Goal: Check status: Check status

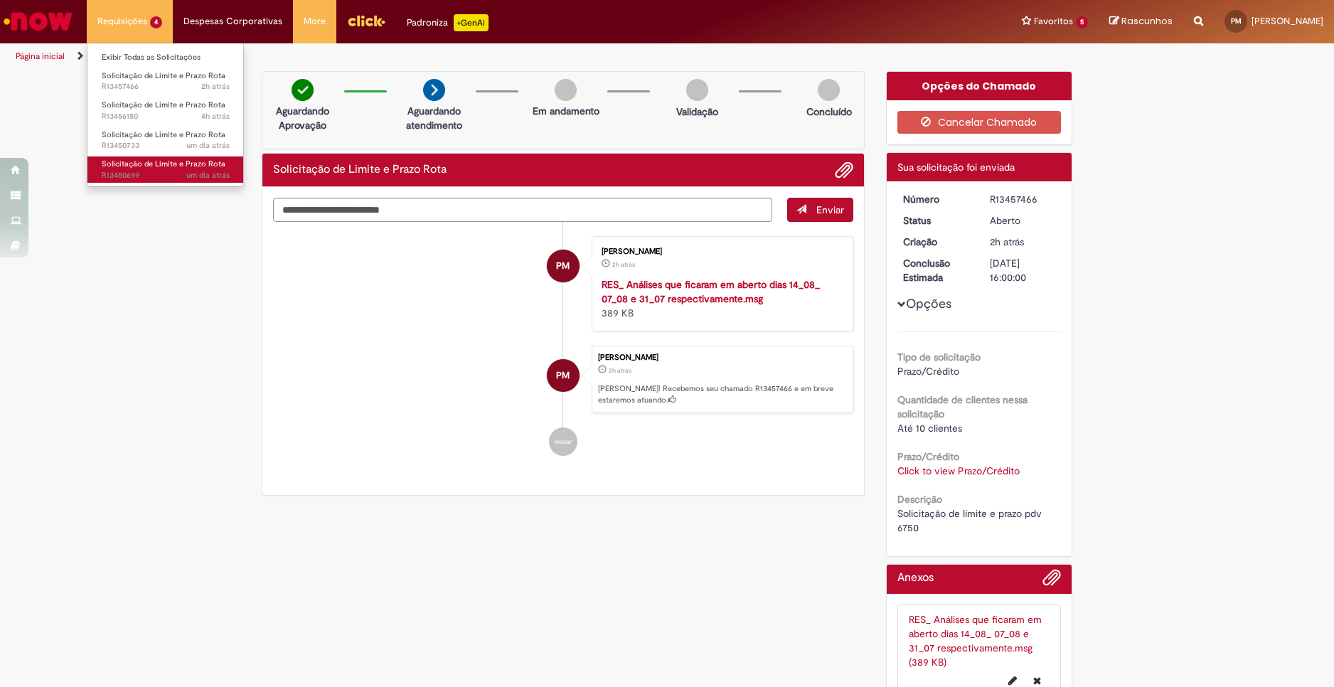
click at [173, 159] on span "Solicitação de Limite e Prazo Rota" at bounding box center [164, 164] width 124 height 11
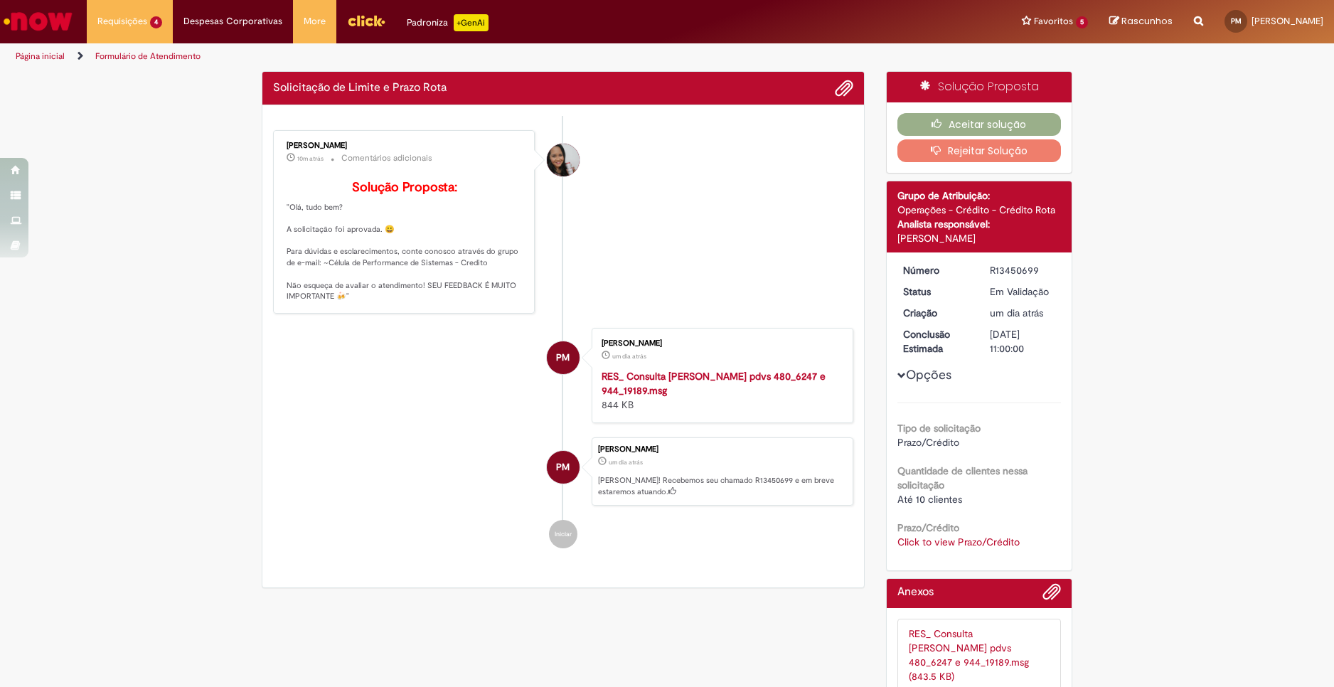
click at [168, 314] on div "Verificar Código de Barras Solicitação de Limite e Prazo Rota Enviar [PERSON_NA…" at bounding box center [667, 409] width 1334 height 676
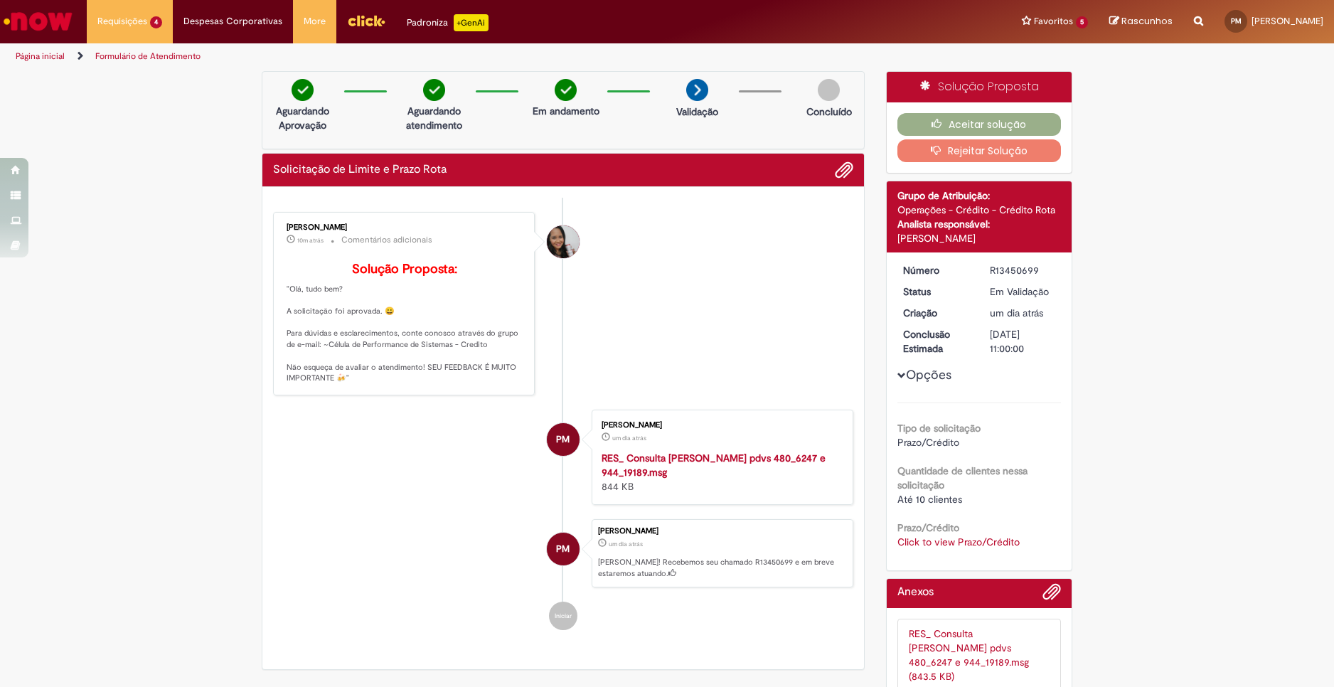
click at [970, 545] on link "Click to view Prazo/Crédito" at bounding box center [958, 541] width 122 height 13
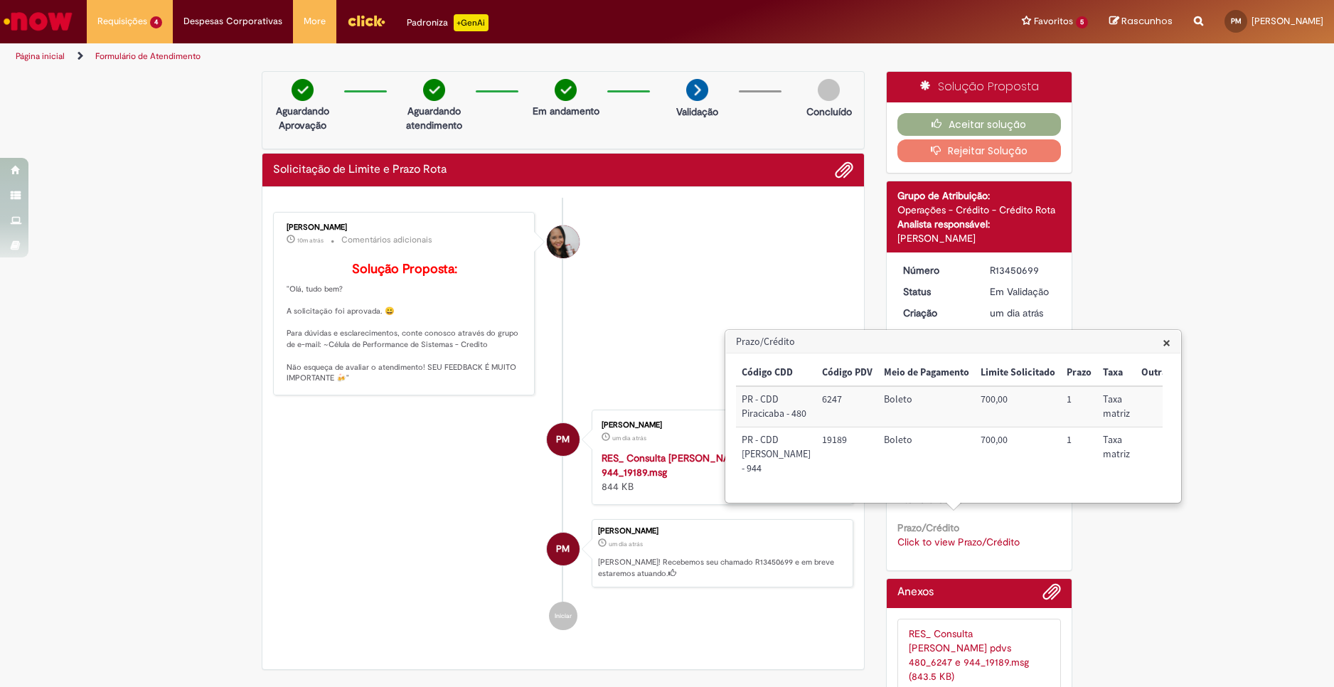
click at [173, 357] on div "Verificar Código de Barras Aguardando Aprovação Aguardando atendimento Em andam…" at bounding box center [667, 409] width 1334 height 676
click at [969, 131] on button "Aceitar solução" at bounding box center [979, 124] width 164 height 23
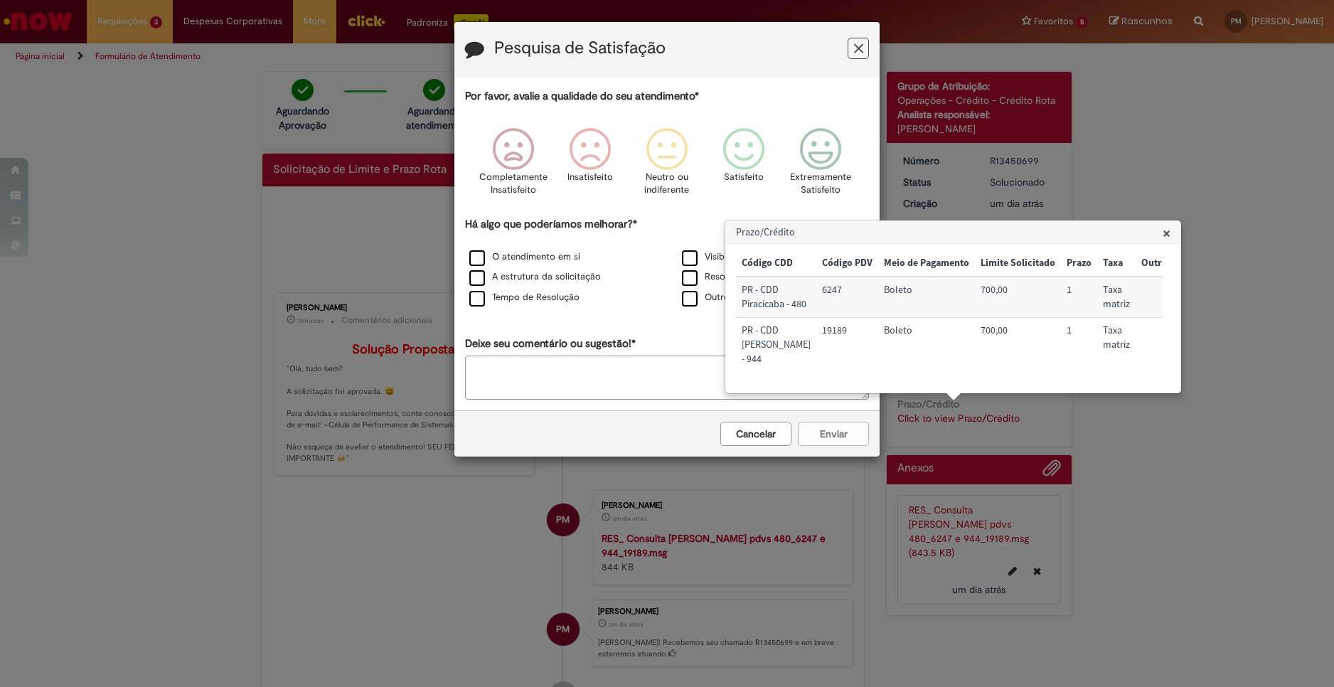
drag, startPoint x: 129, startPoint y: 180, endPoint x: 157, endPoint y: 137, distance: 51.3
click at [129, 180] on div "Pesquisa de Satisfação Por favor, avalie a qualidade do seu atendimento* Comple…" at bounding box center [667, 343] width 1334 height 687
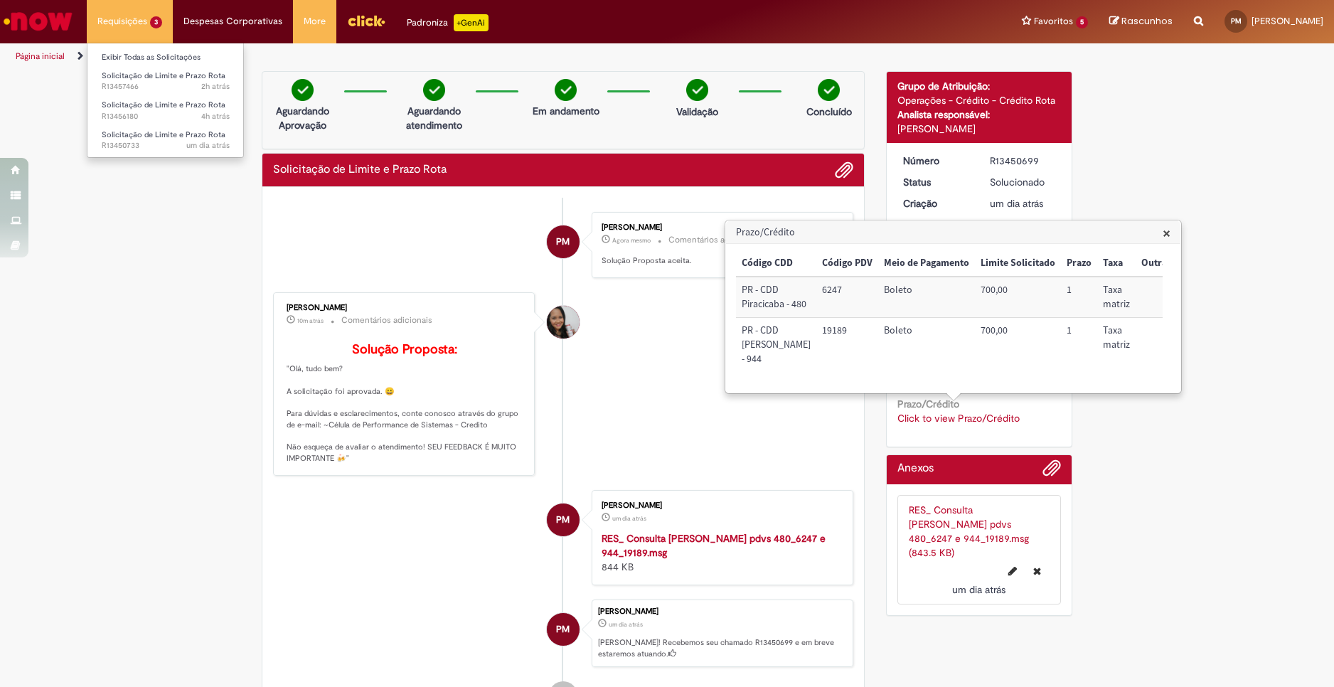
click at [136, 35] on li "Requisições 3 Exibir Todas as Solicitações Solicitação de Limite e Prazo Rota 2…" at bounding box center [130, 21] width 86 height 43
click at [157, 133] on span "Solicitação de Limite e Prazo Rota" at bounding box center [164, 134] width 124 height 11
click at [636, 353] on li "[PERSON_NAME] 10m atrás 10 minutos atrás Comentários adicionais Solução Propost…" at bounding box center [563, 383] width 580 height 183
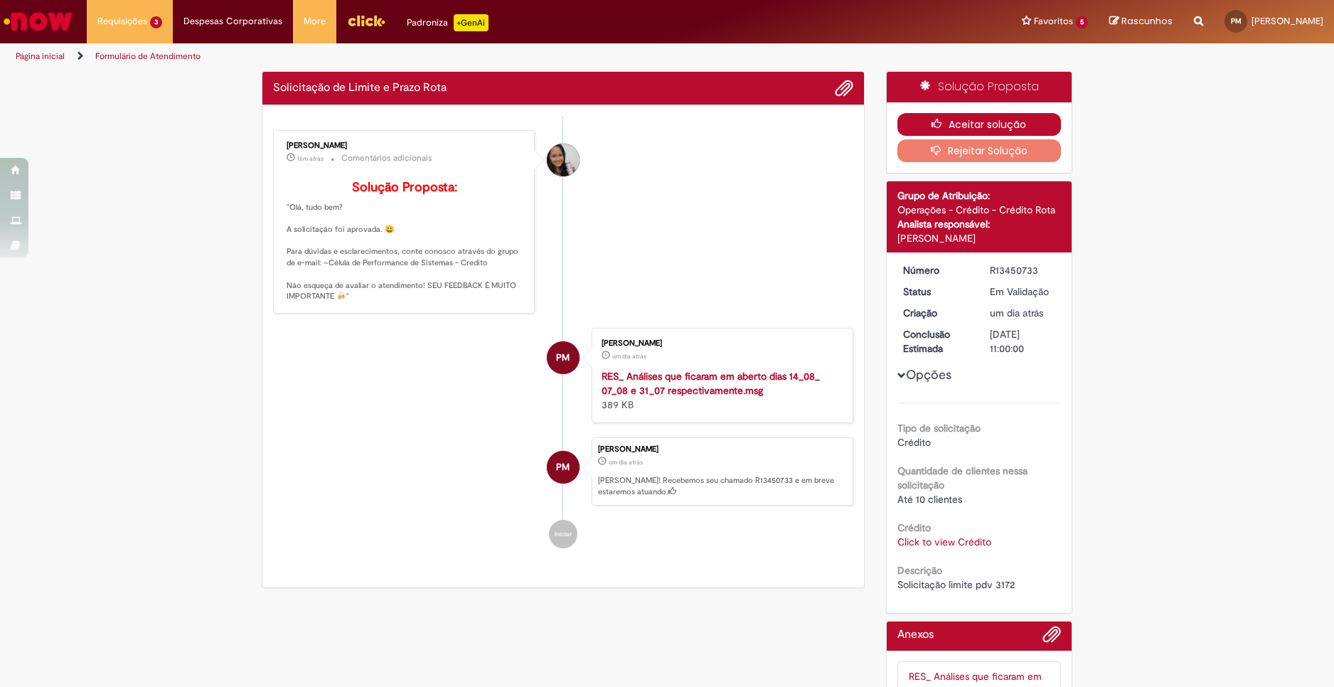
click at [936, 119] on icon "button" at bounding box center [939, 124] width 17 height 10
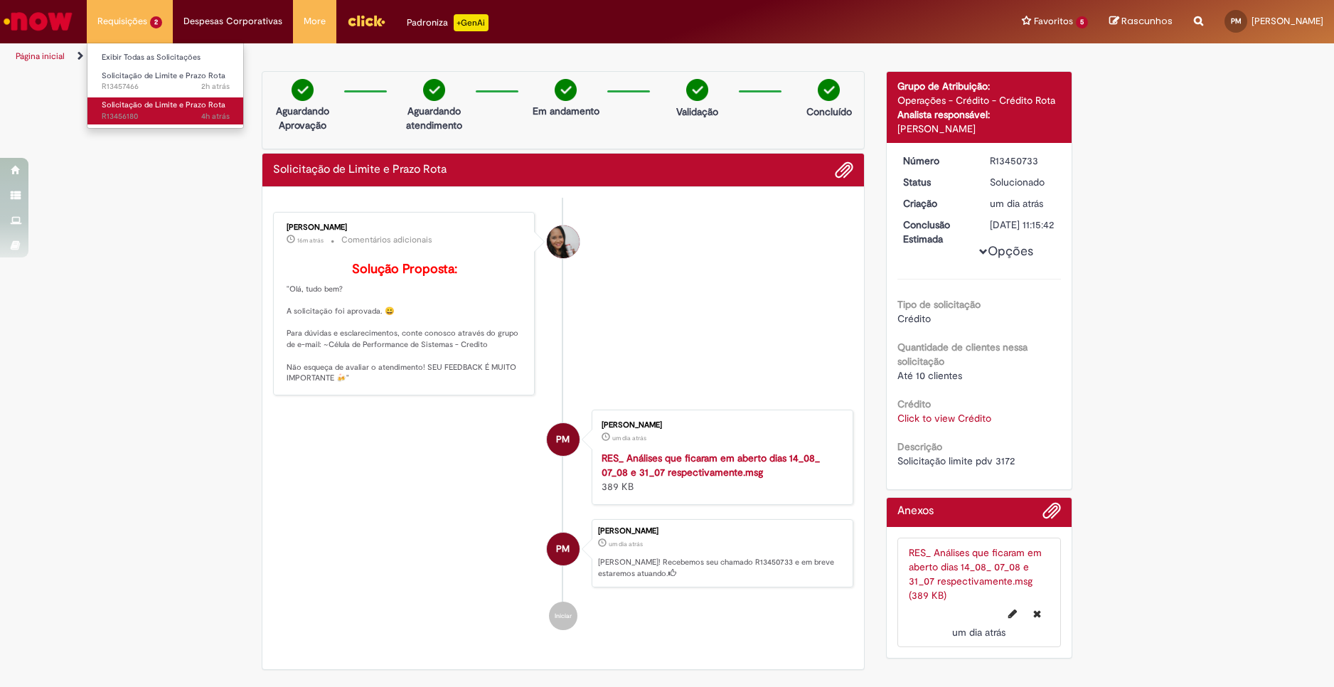
click at [171, 110] on span "Solicitação de Limite e Prazo Rota" at bounding box center [164, 105] width 124 height 11
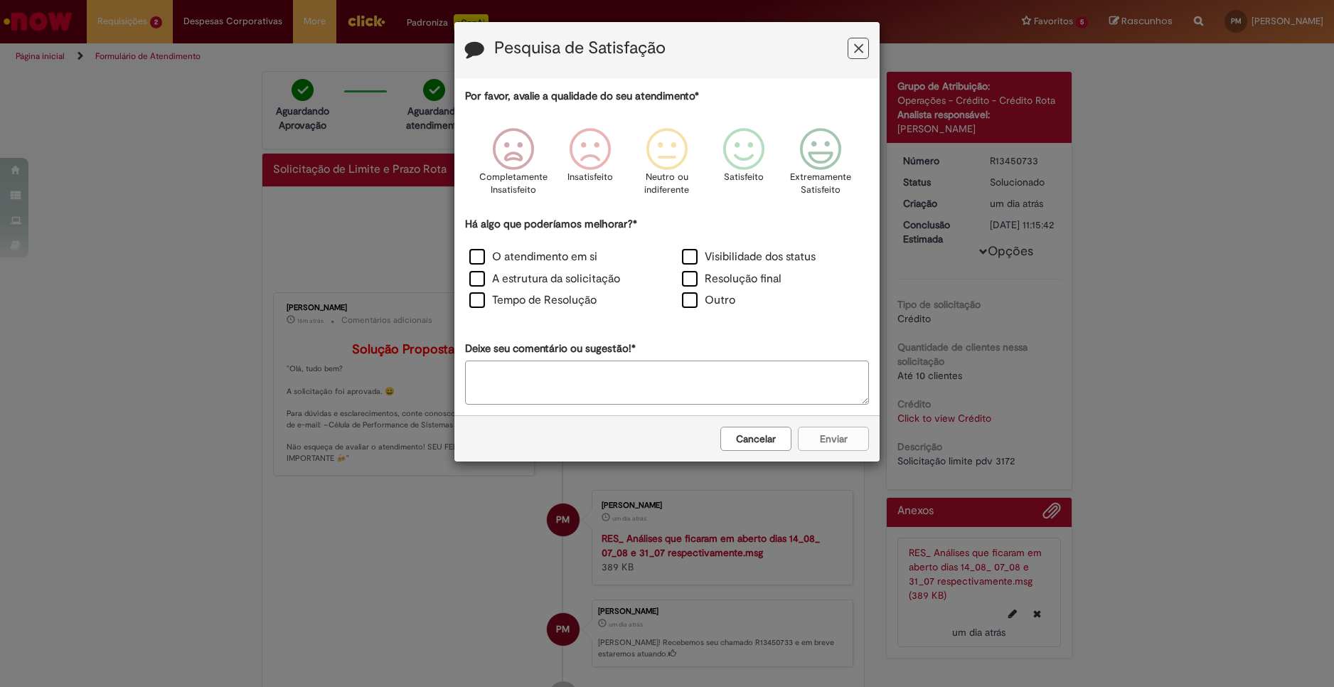
click at [178, 220] on div "Pesquisa de Satisfação Por favor, avalie a qualidade do seu atendimento* Comple…" at bounding box center [667, 343] width 1334 height 687
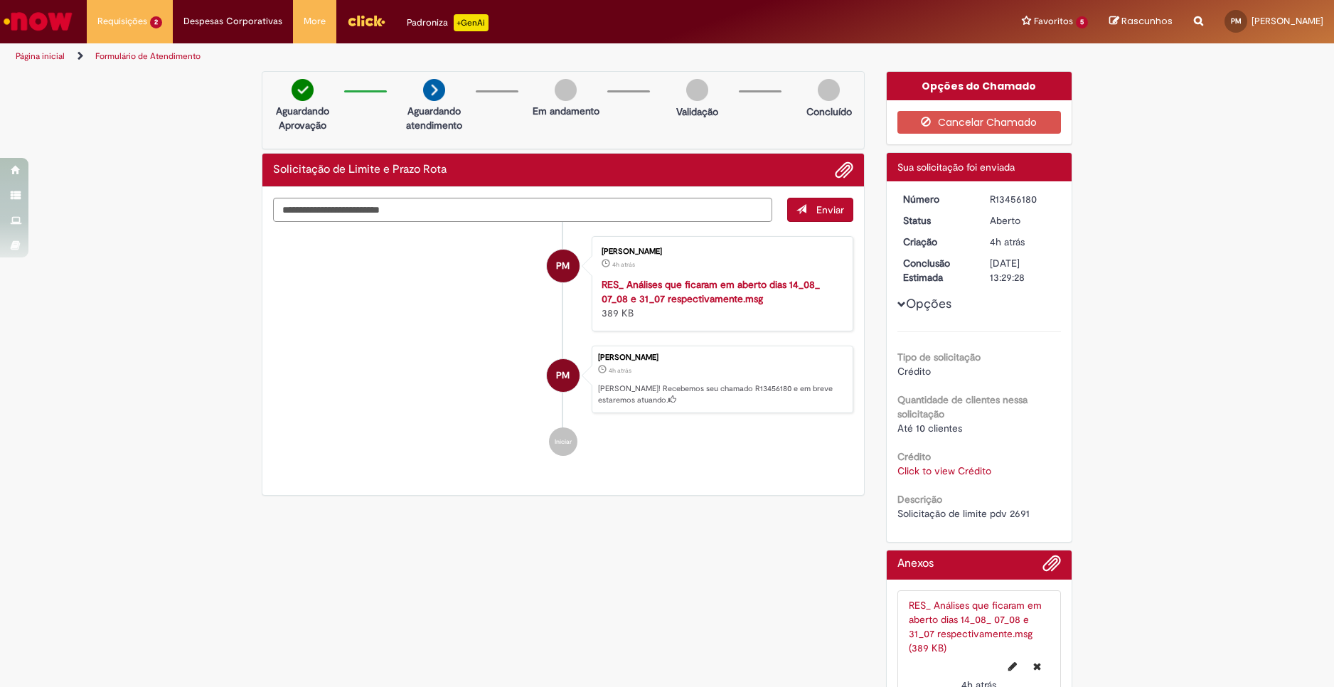
click at [809, 582] on div "Verificar Código de Barras Aguardando Aprovação Aguardando atendimento Em andam…" at bounding box center [667, 394] width 832 height 647
click at [1097, 238] on div "Verificar Código de Barras Aguardando Aprovação Aguardando atendimento Em andam…" at bounding box center [667, 394] width 1334 height 647
click at [78, 281] on div "Verificar Código de Barras Aguardando Aprovação Aguardando atendimento Em andam…" at bounding box center [667, 394] width 1334 height 647
click at [914, 580] on div "Soltar arquivos aqui RES_ Análises que ficaram em aberto dias 14_08_ 07_08 e 31…" at bounding box center [980, 645] width 186 height 131
click at [781, 620] on div "Verificar Código de Barras Aguardando Aprovação Aguardando atendimento Em andam…" at bounding box center [667, 394] width 832 height 647
